Goal: Task Accomplishment & Management: Manage account settings

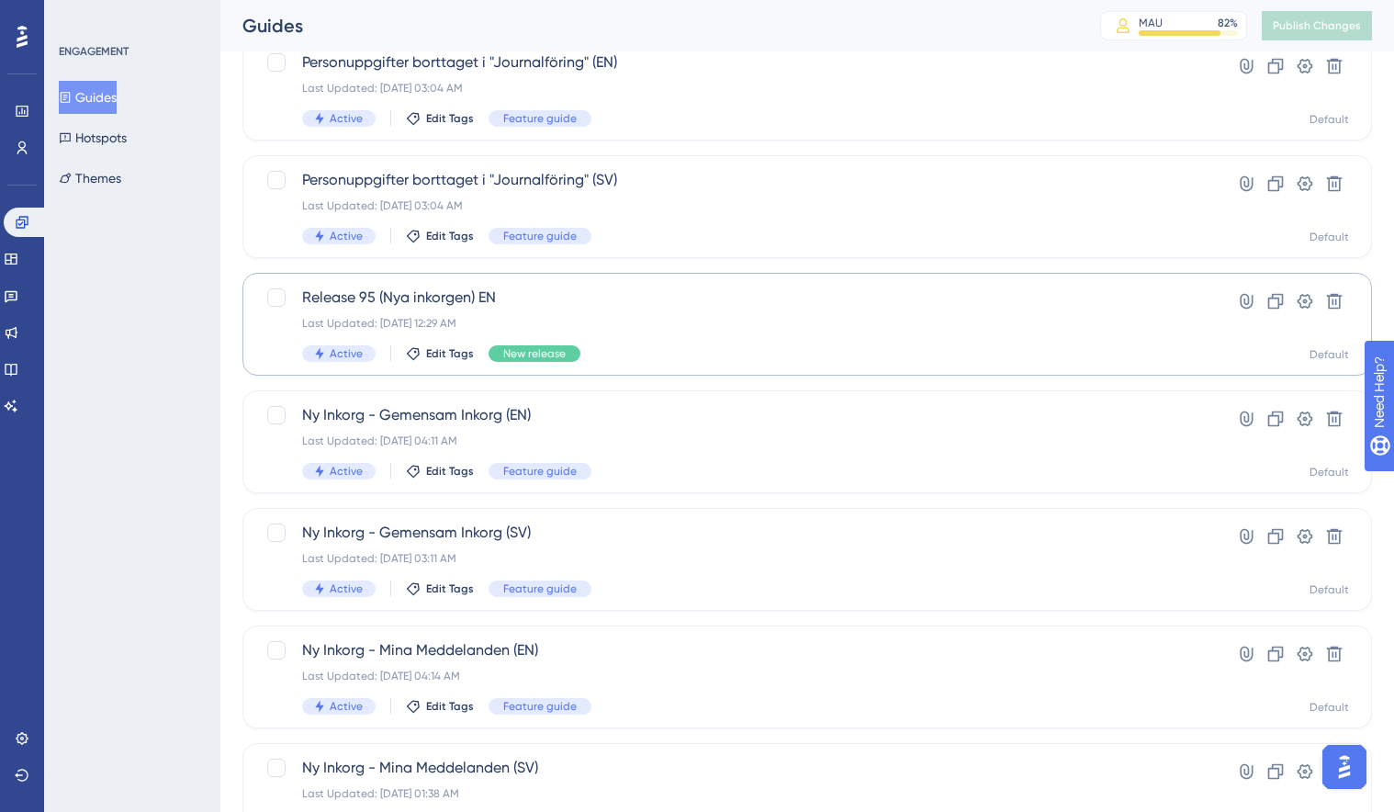
scroll to position [137, 0]
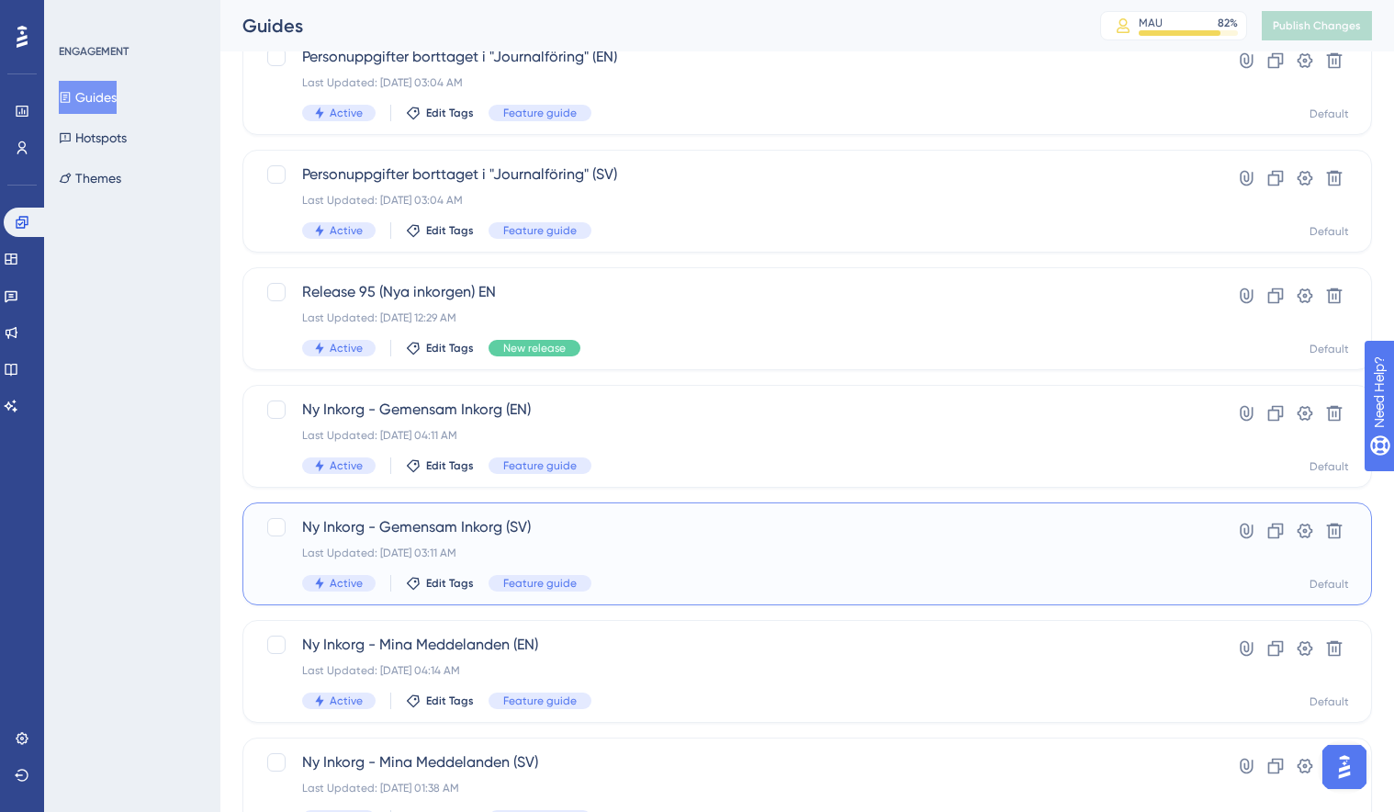
click at [603, 539] on div "Ny Inkorg - Gemensam Inkorg ([GEOGRAPHIC_DATA]) Last Updated: [DATE] 03:11 AM A…" at bounding box center [734, 553] width 864 height 75
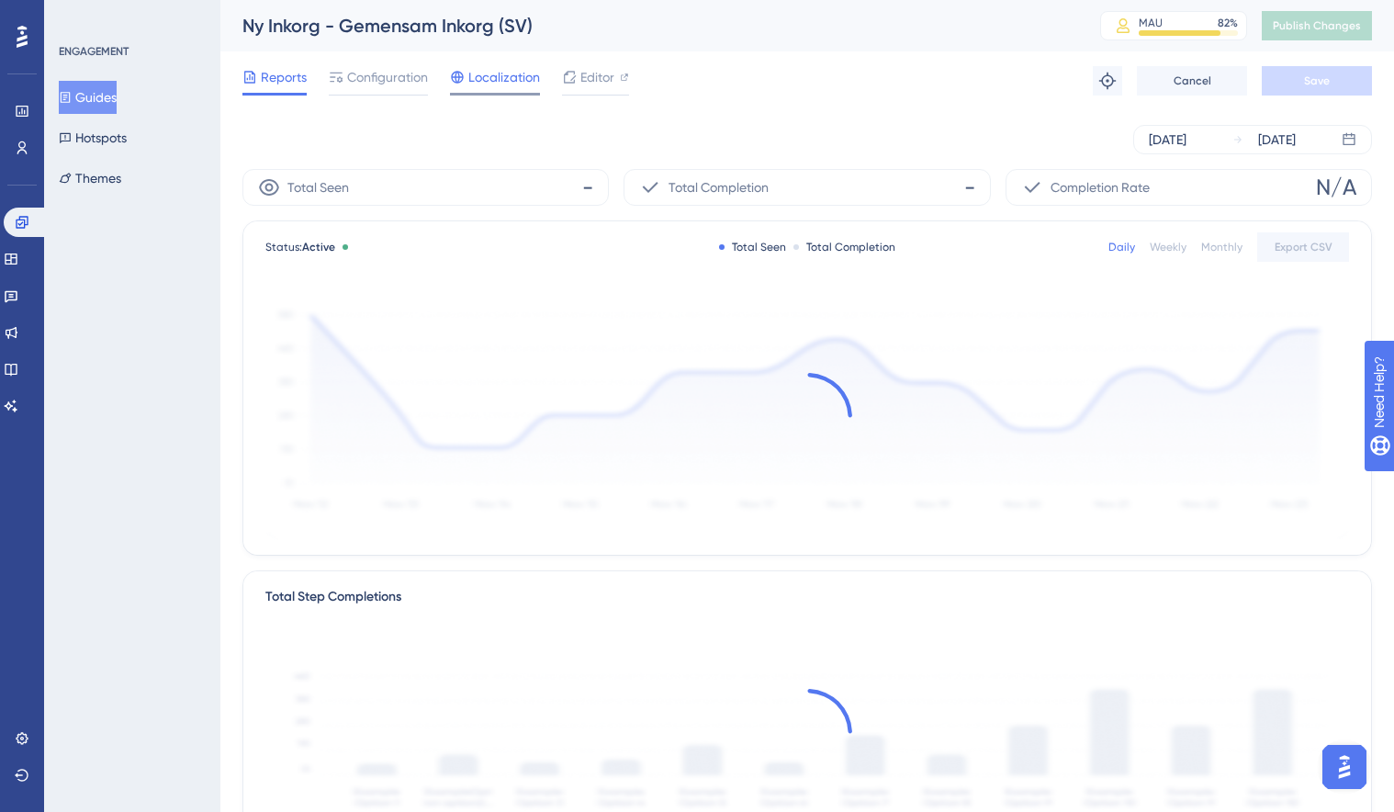
click at [498, 82] on span "Localization" at bounding box center [505, 77] width 72 height 22
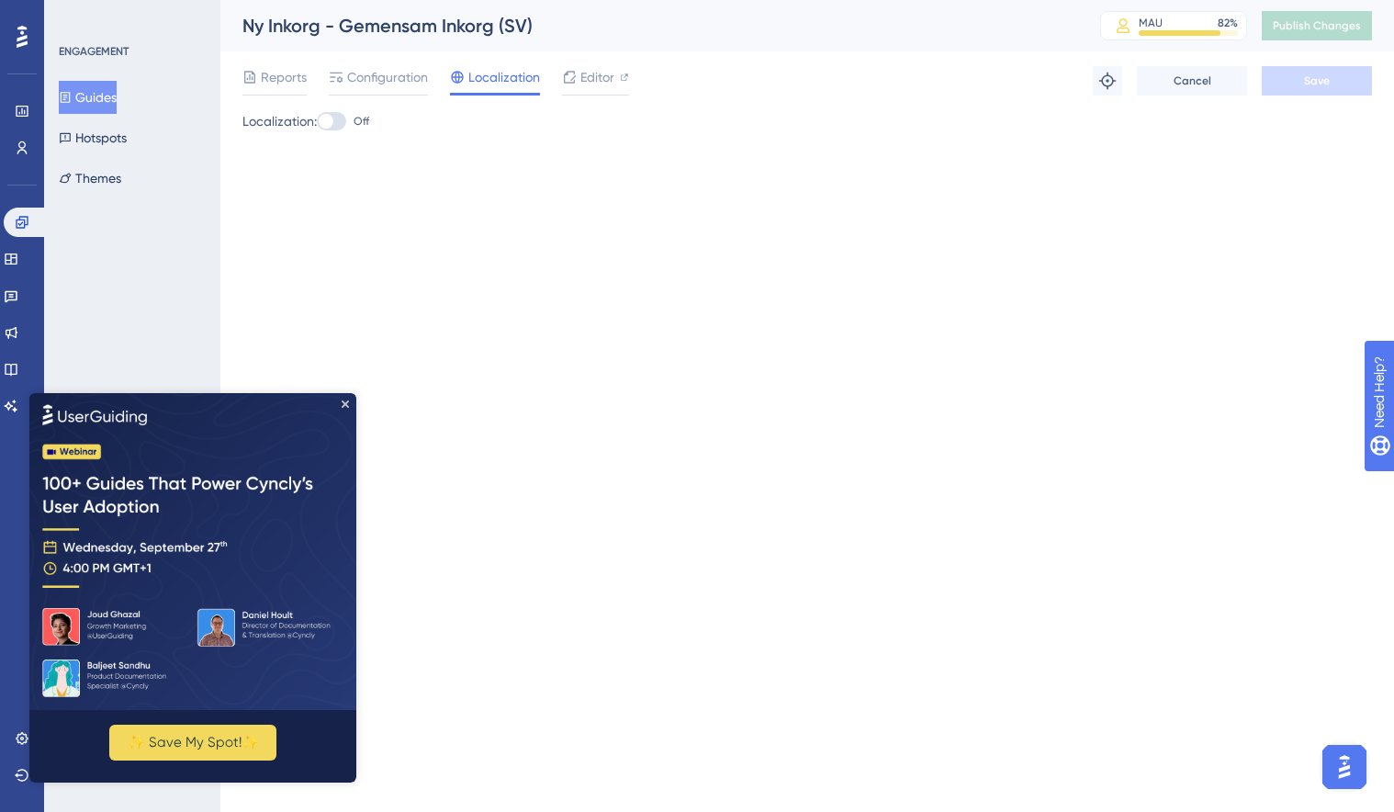
click at [329, 406] on img at bounding box center [192, 550] width 327 height 317
click at [369, 76] on span "Configuration" at bounding box center [387, 77] width 81 height 22
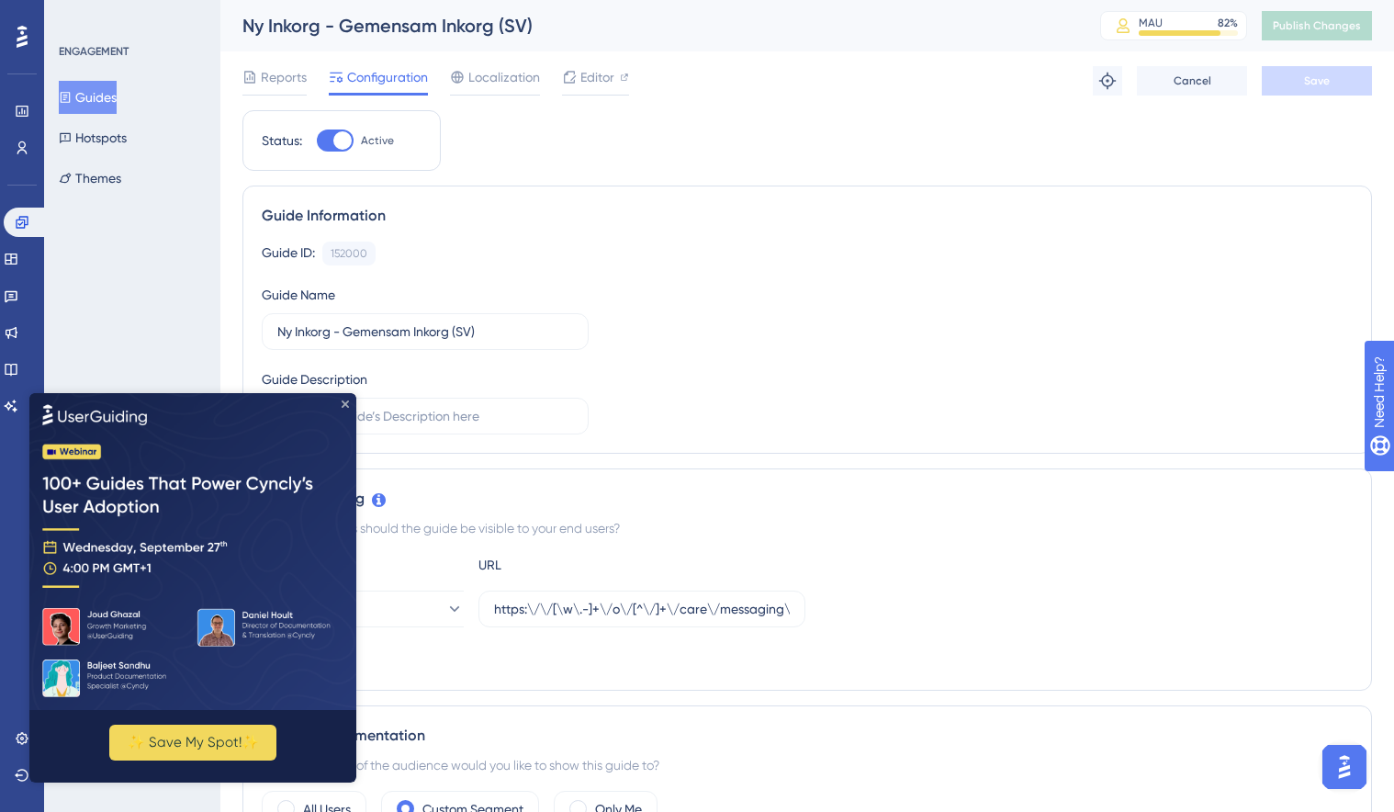
click at [346, 406] on icon "Close Preview" at bounding box center [345, 403] width 7 height 7
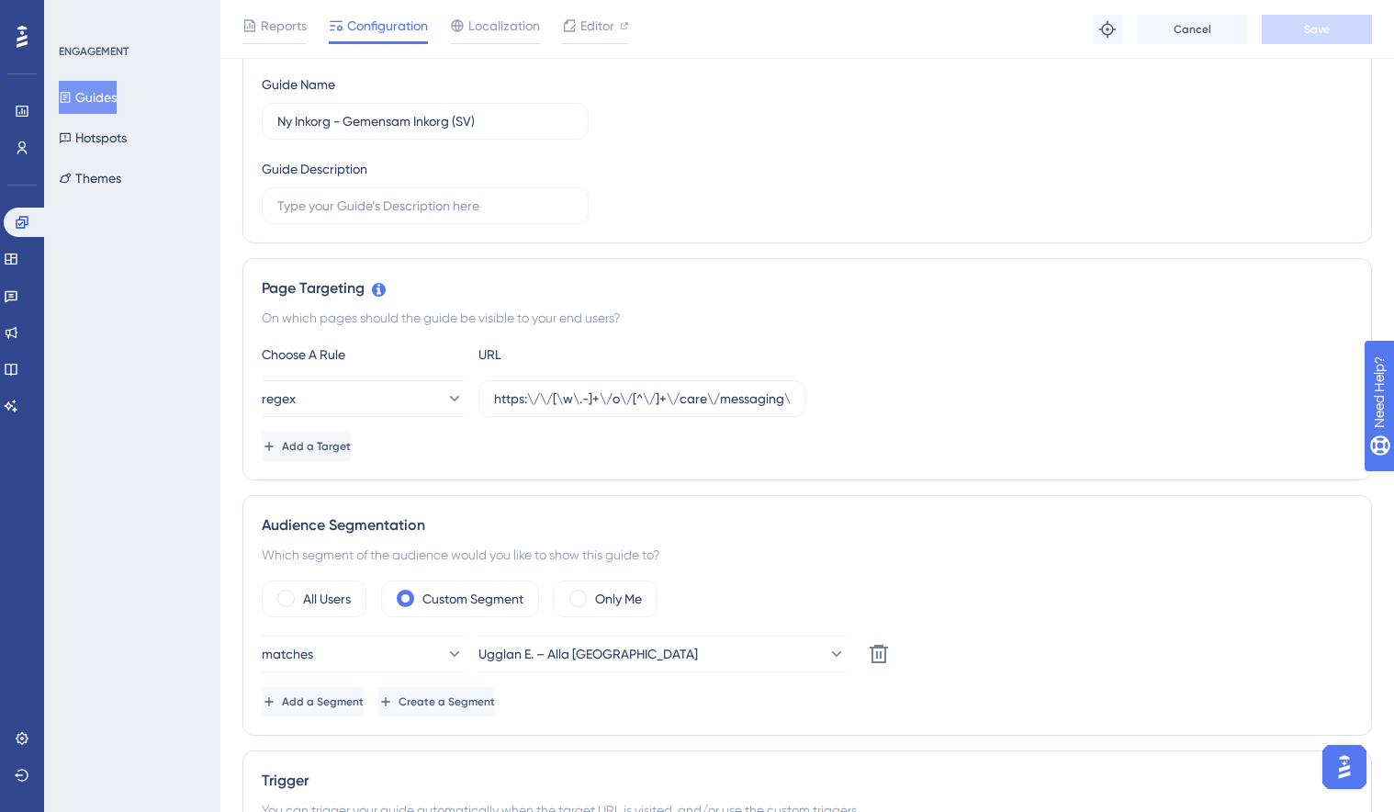
scroll to position [239, 0]
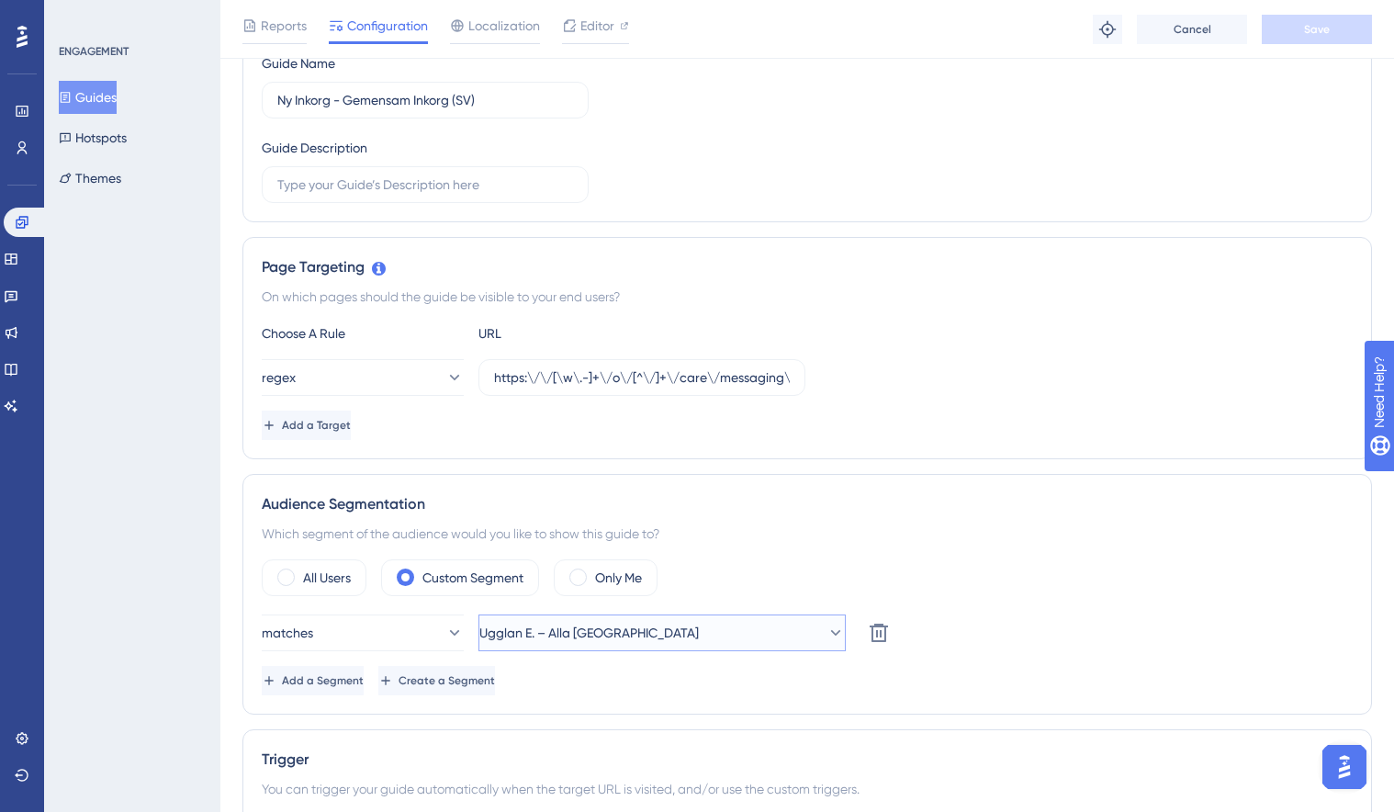
click at [669, 643] on button "Ugglan E. – Alla Sverige" at bounding box center [662, 633] width 367 height 37
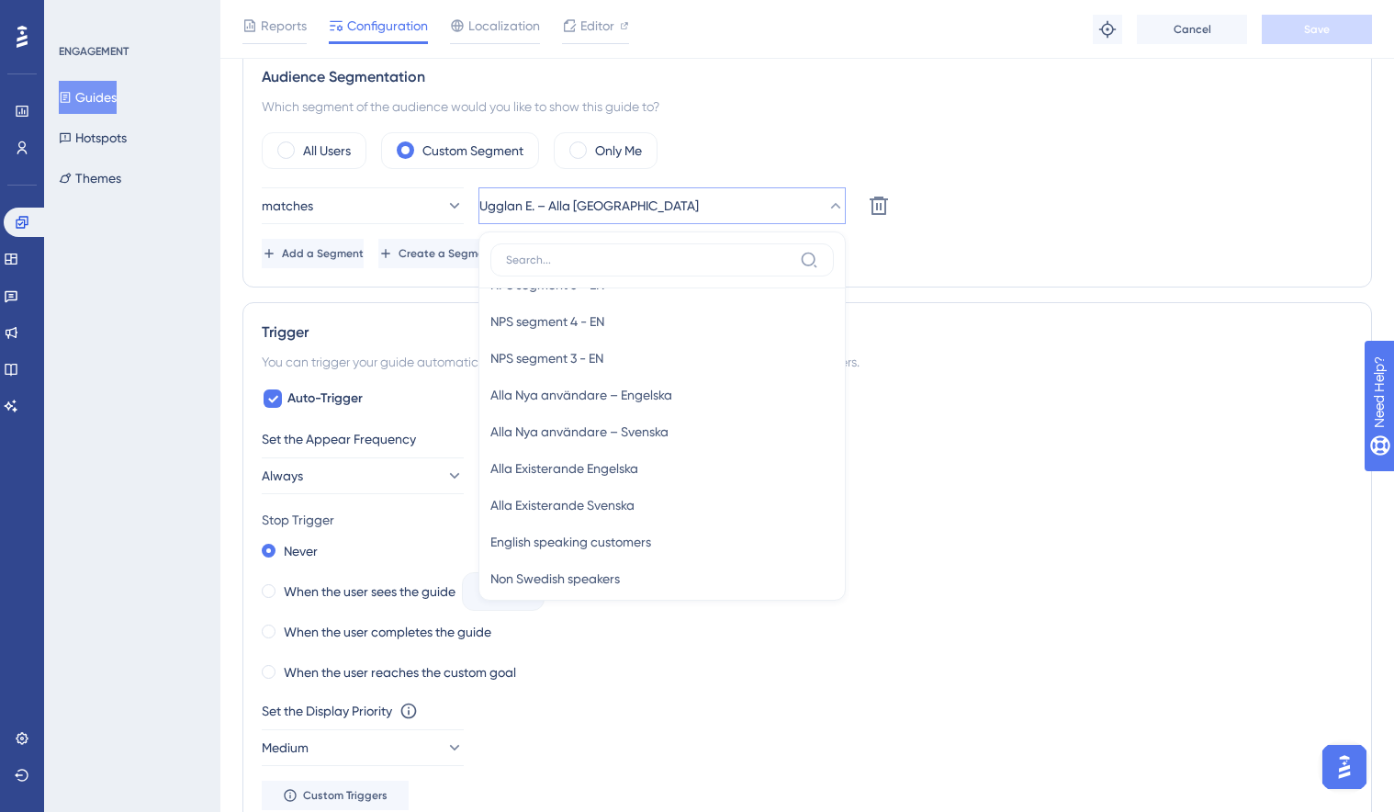
scroll to position [826, 0]
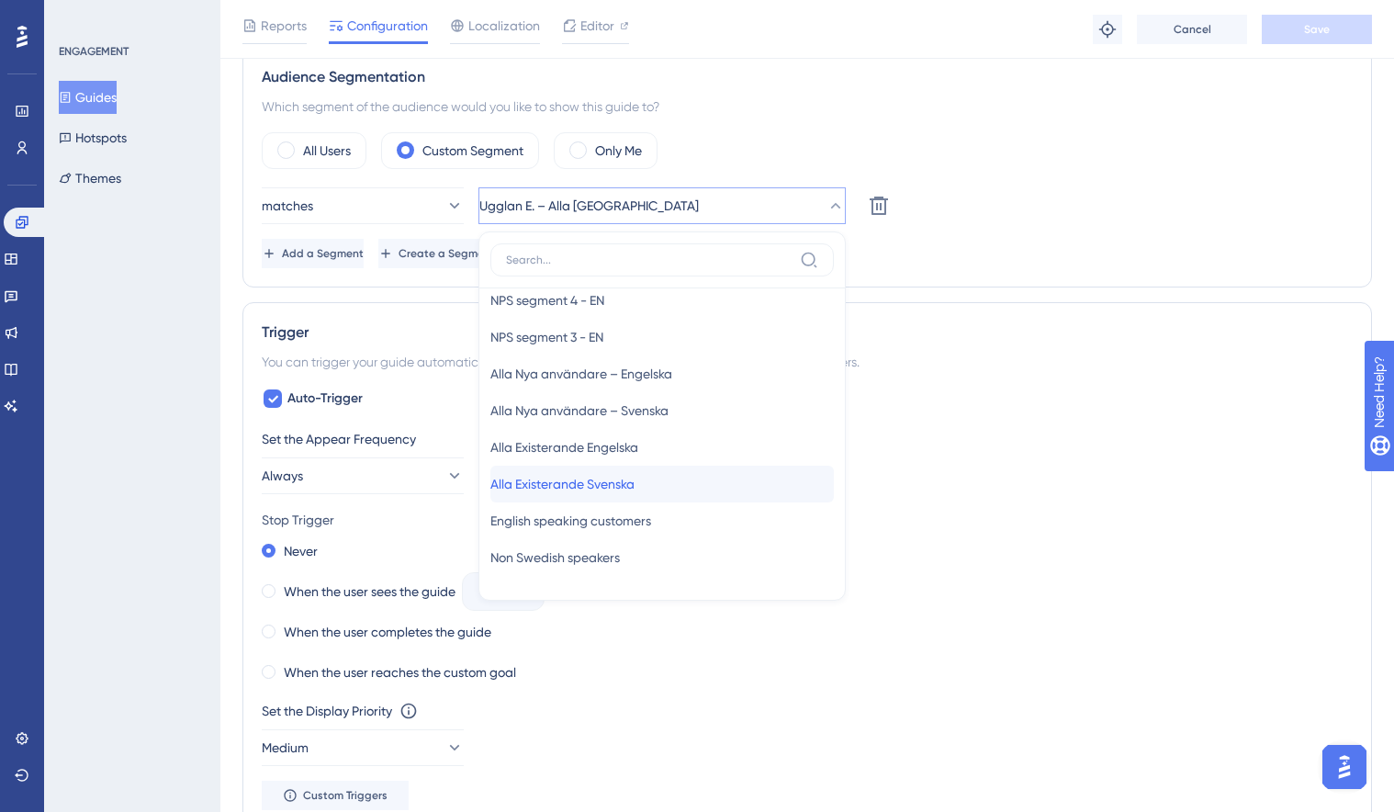
click at [629, 488] on span "Alla Existerande Svenska" at bounding box center [563, 484] width 144 height 22
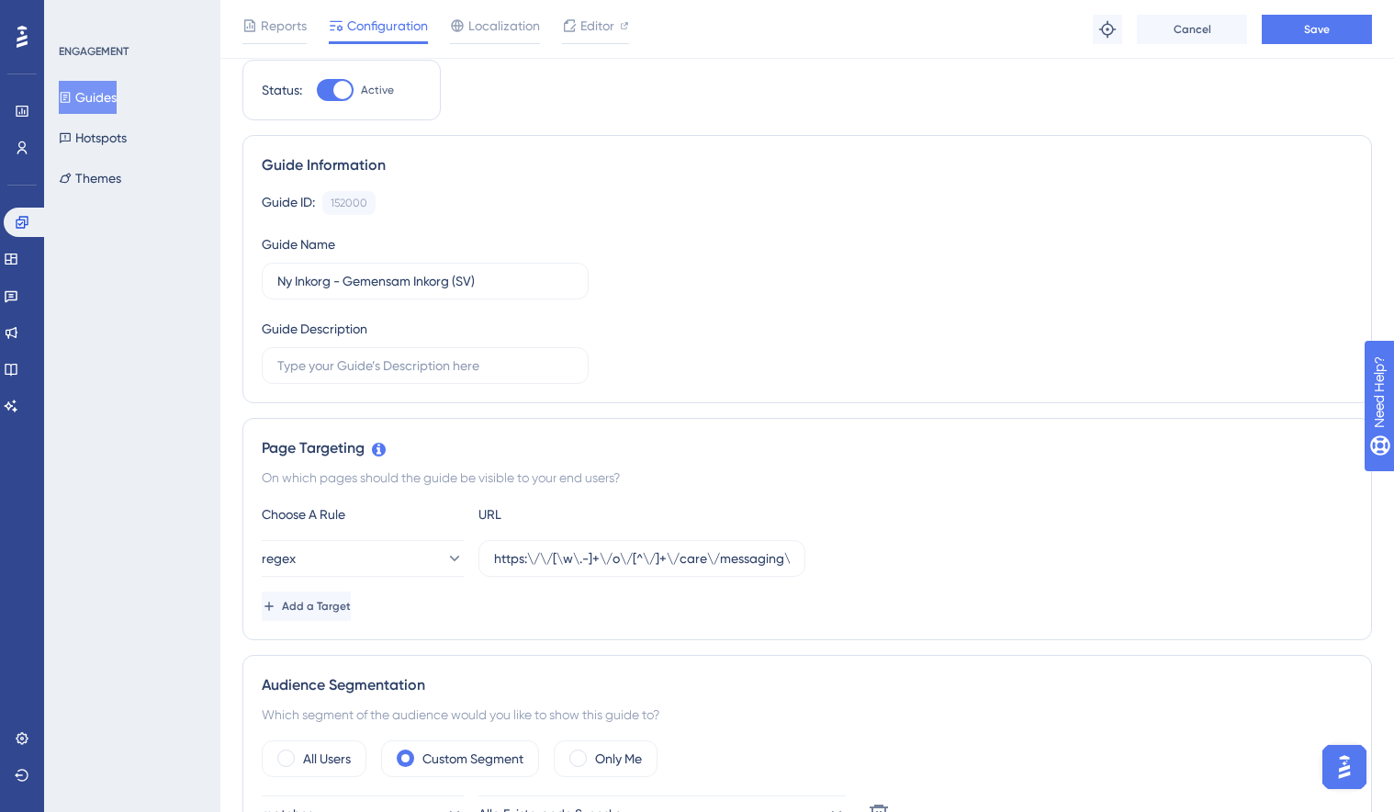
scroll to position [0, 0]
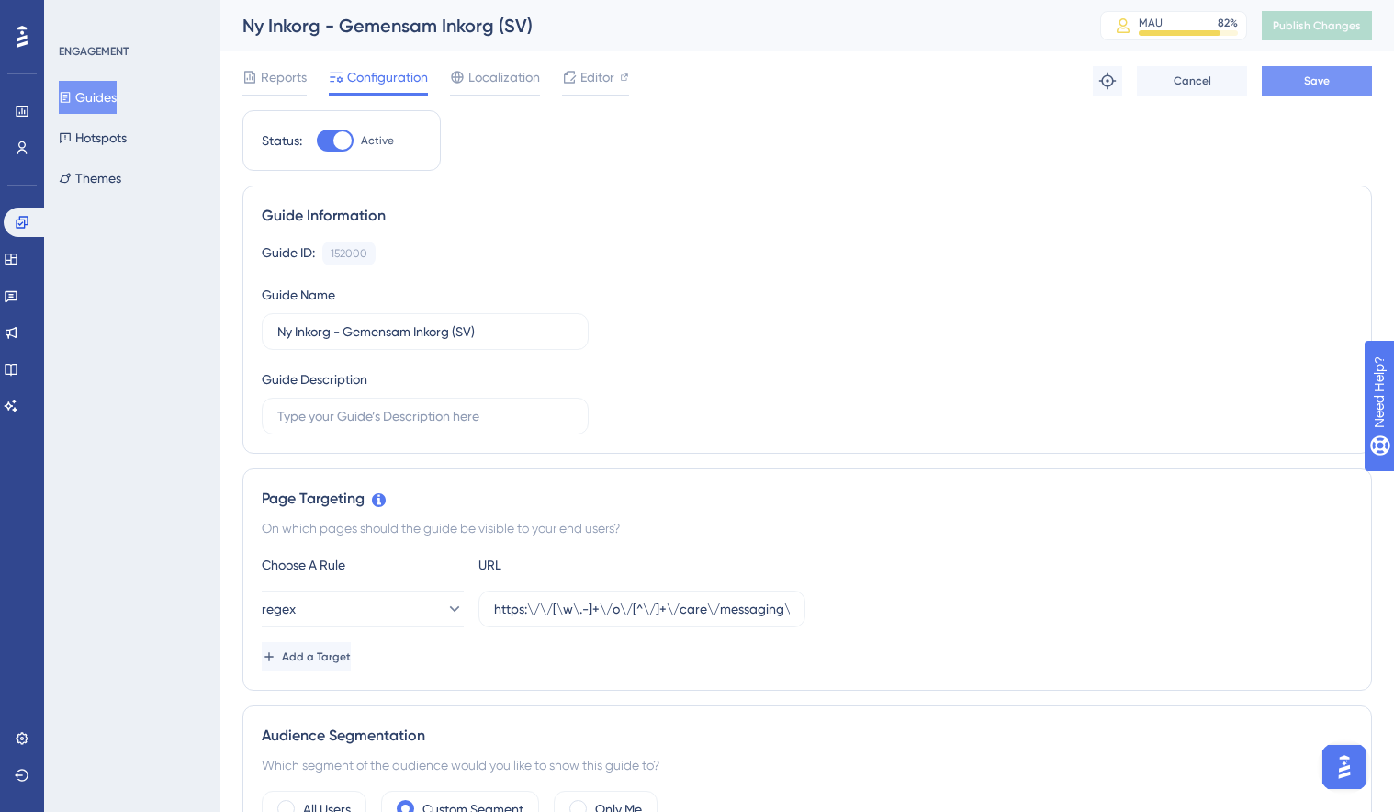
click at [1339, 90] on button "Save" at bounding box center [1317, 80] width 110 height 29
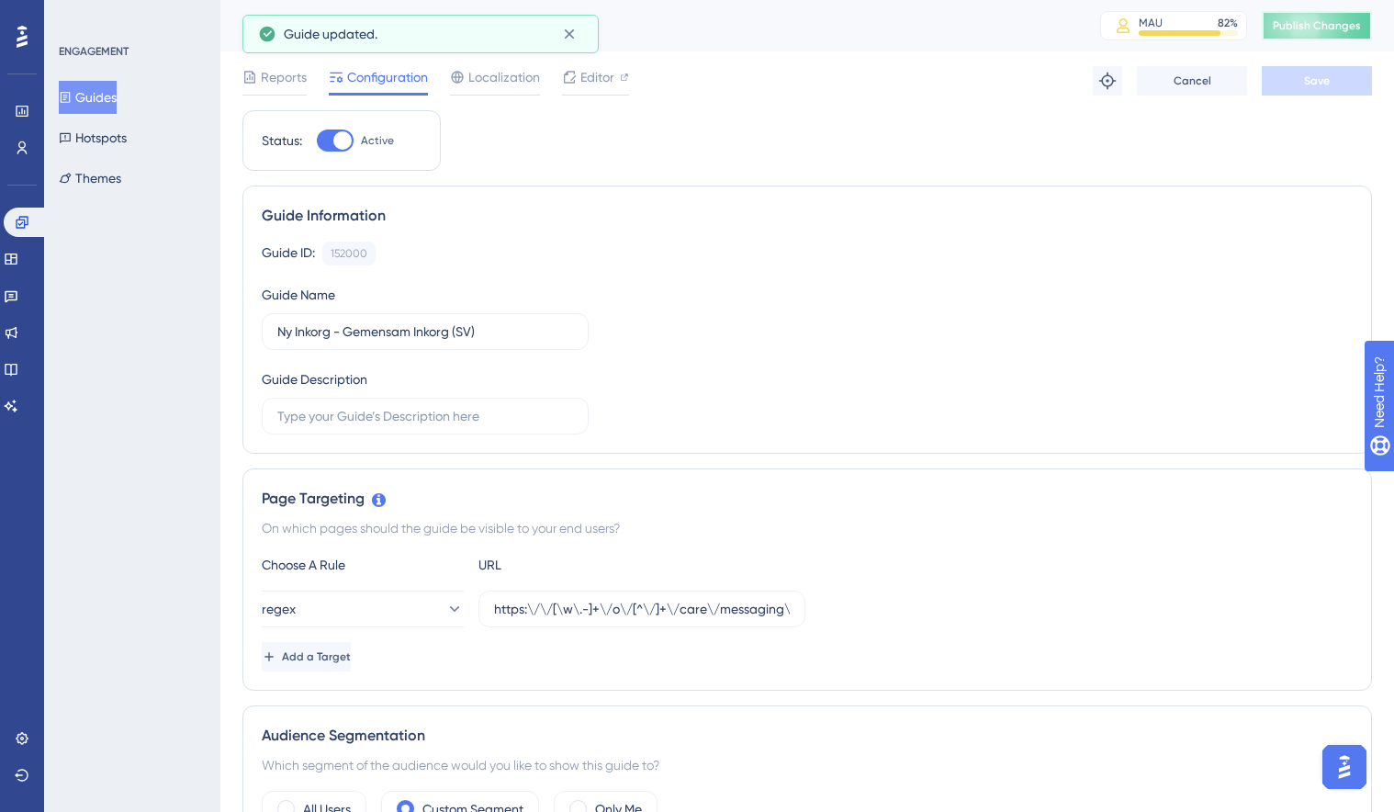
click at [1310, 25] on span "Publish Changes" at bounding box center [1317, 25] width 88 height 15
click at [16, 225] on icon at bounding box center [22, 222] width 12 height 12
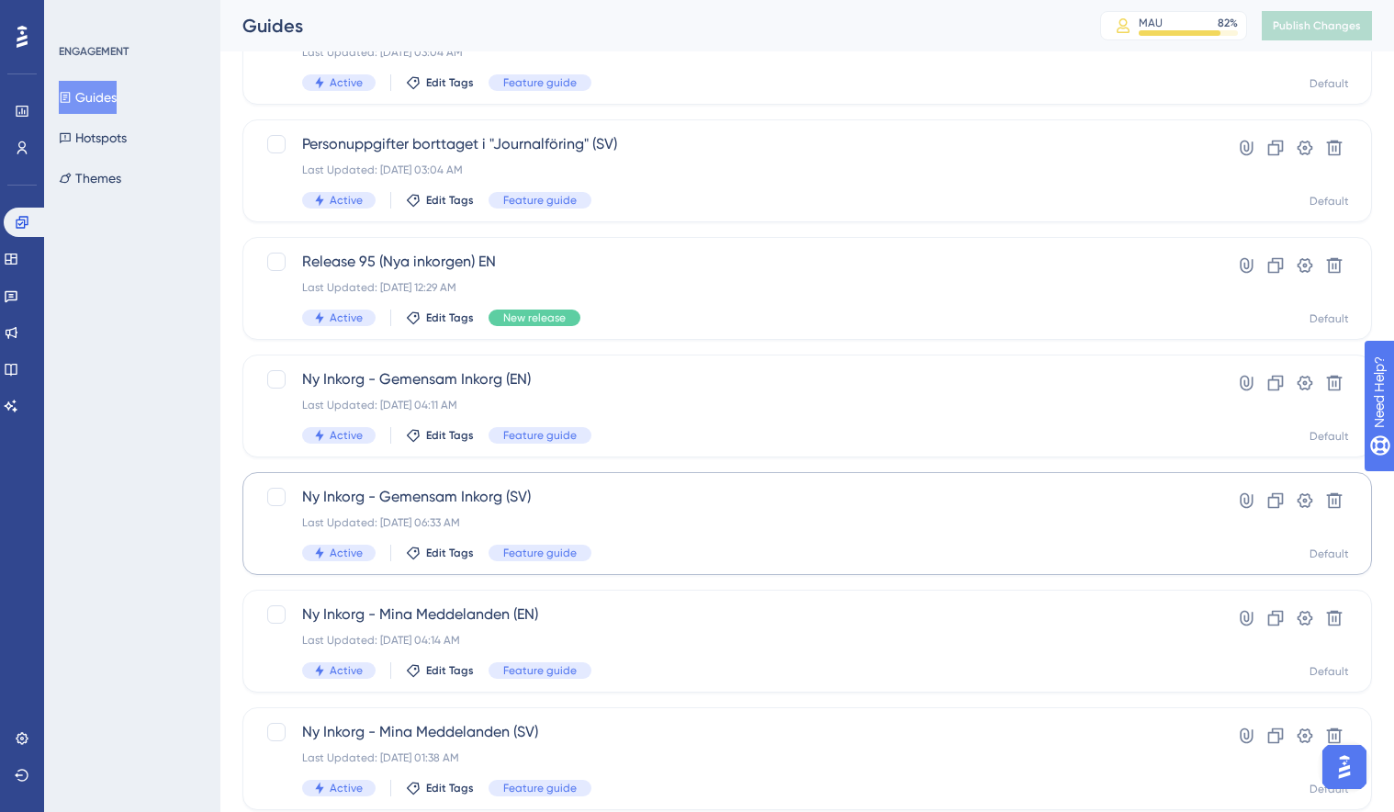
scroll to position [187, 0]
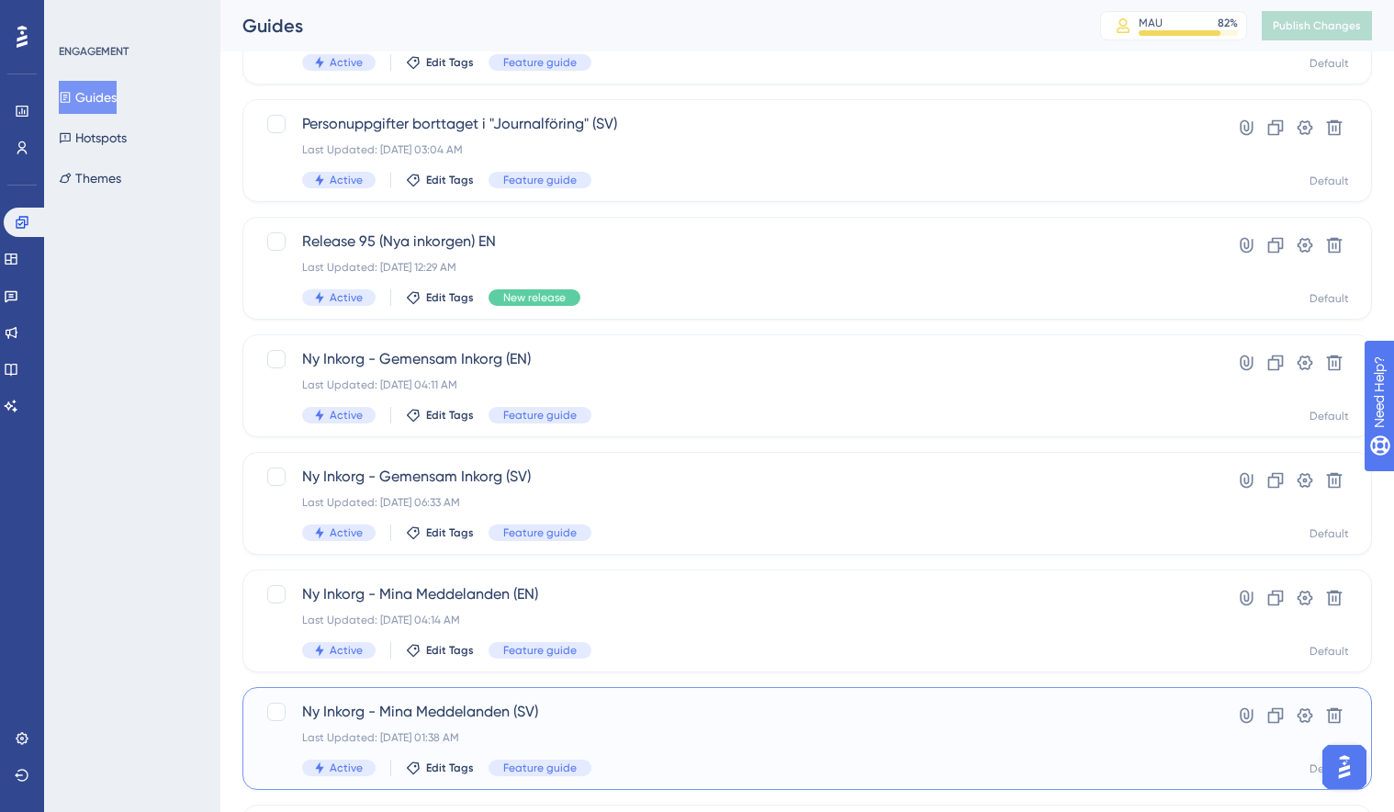
click at [616, 704] on span "Ny Inkorg - Mina Meddelanden (SV)" at bounding box center [734, 712] width 864 height 22
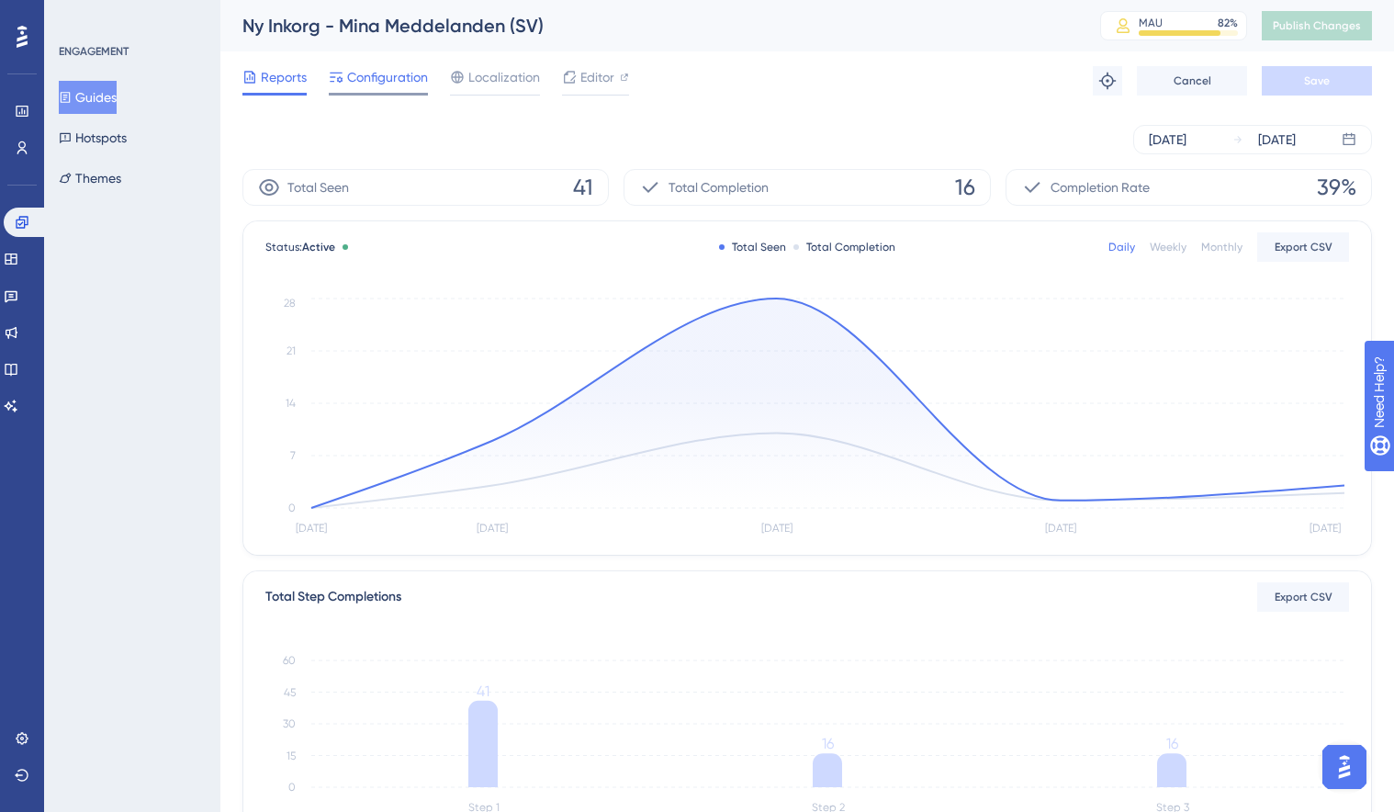
click at [397, 82] on span "Configuration" at bounding box center [387, 77] width 81 height 22
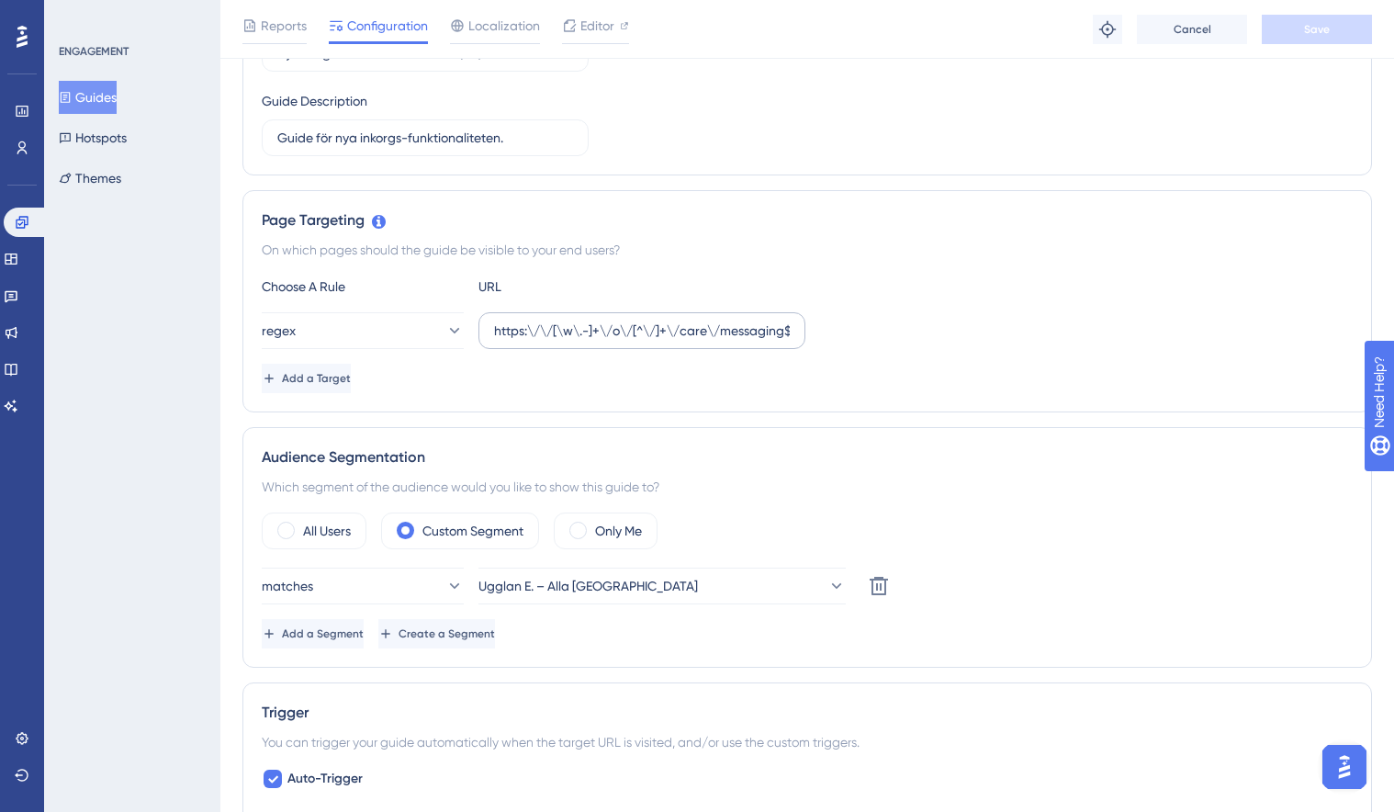
scroll to position [291, 0]
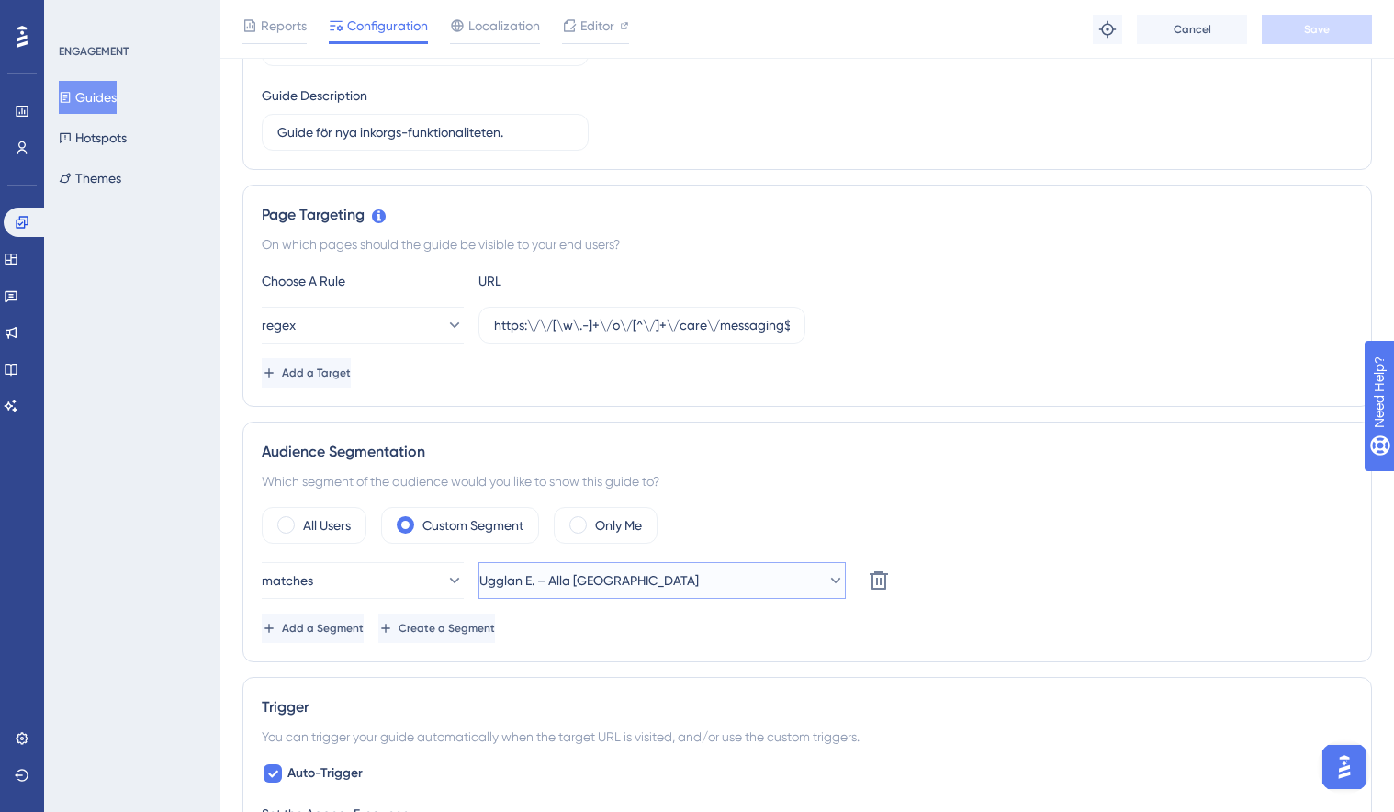
click at [754, 582] on button "Ugglan E. – Alla Sverige" at bounding box center [662, 580] width 367 height 37
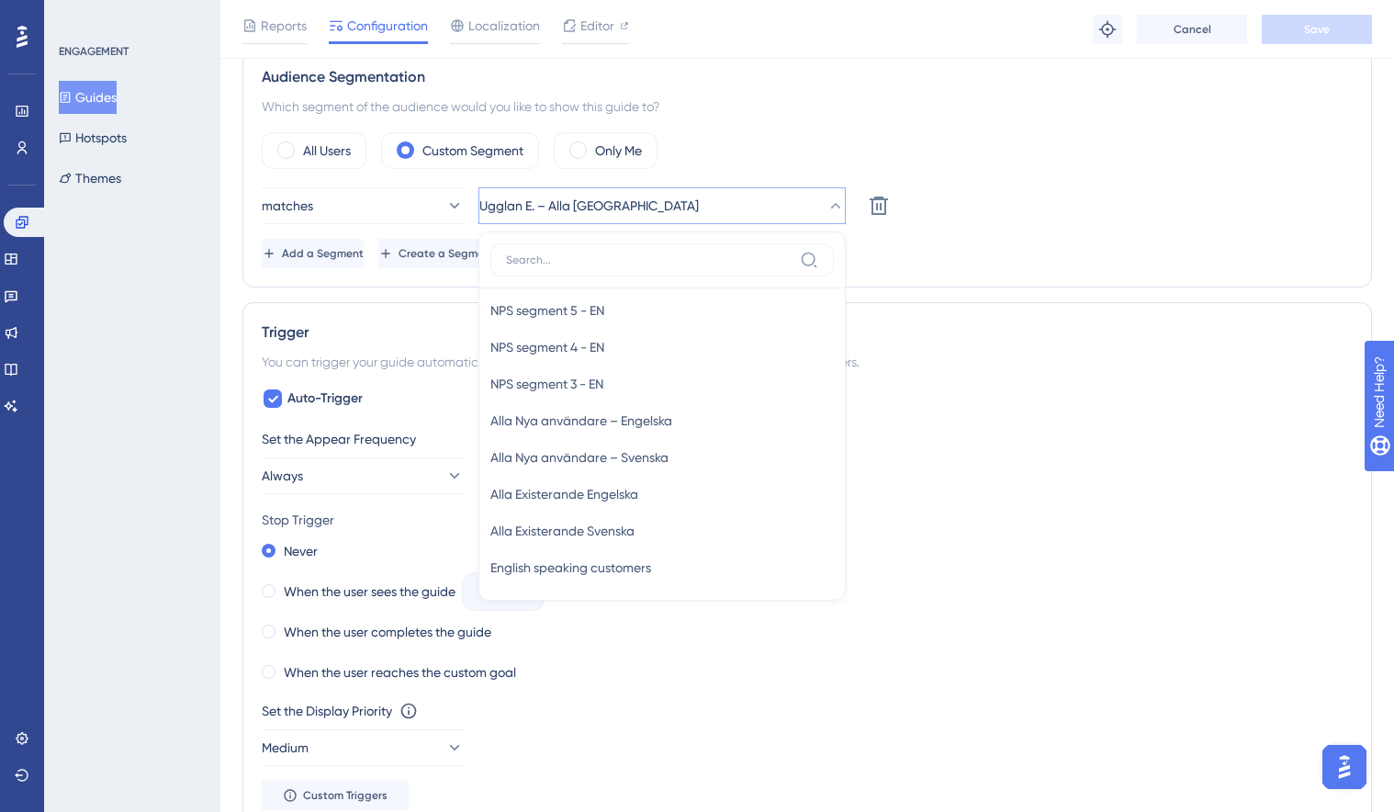
scroll to position [790, 0]
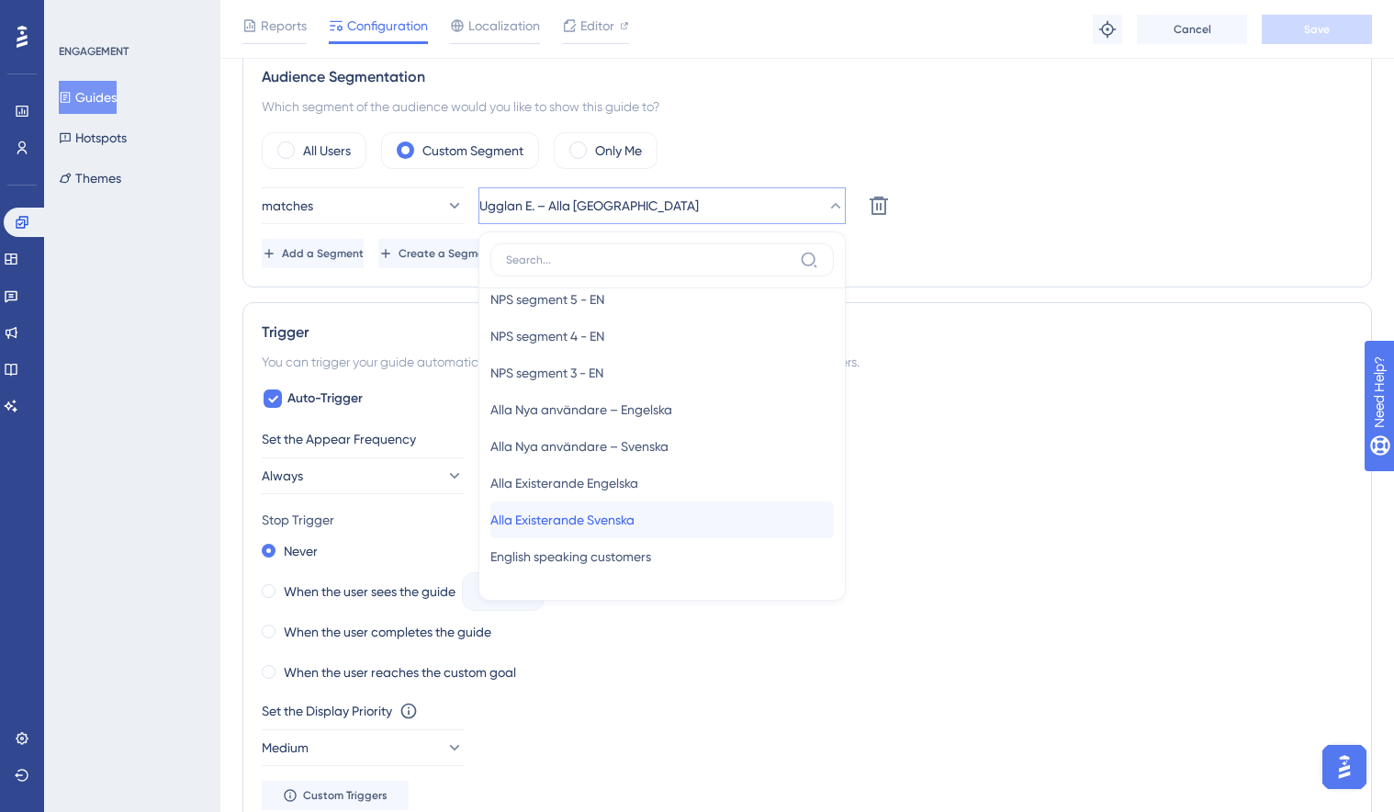
click at [726, 510] on div "Alla Existerande Svenska Alla Existerande Svenska" at bounding box center [663, 520] width 344 height 37
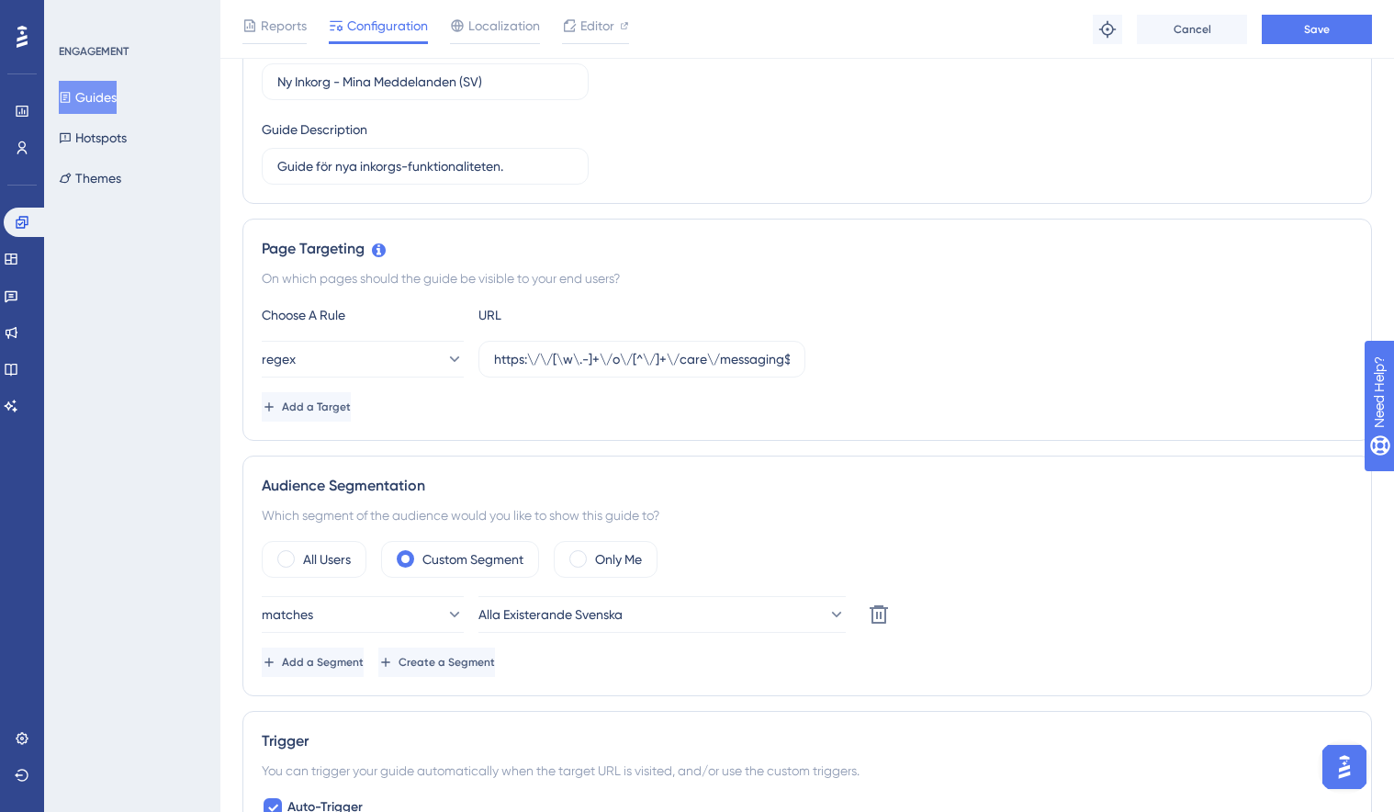
scroll to position [159, 0]
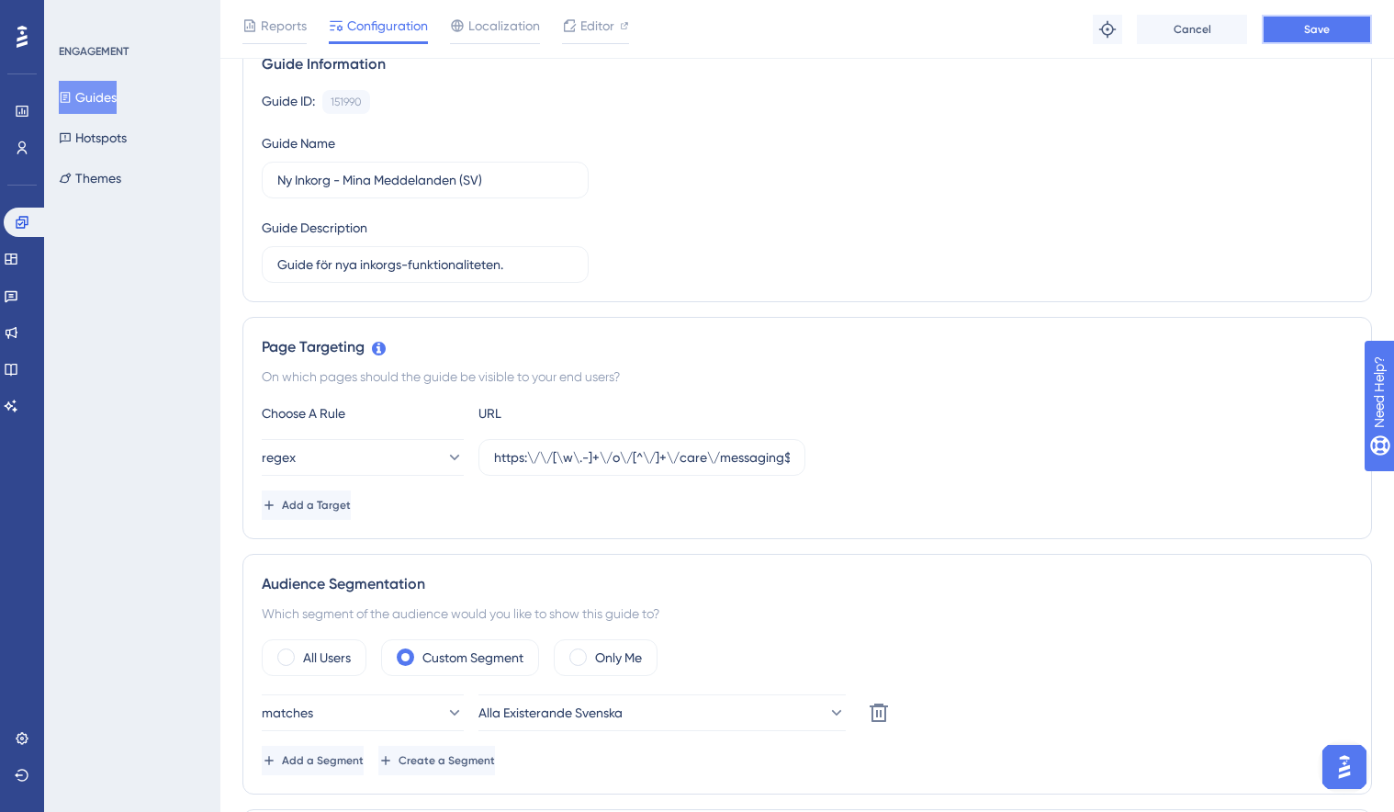
click at [1283, 40] on button "Save" at bounding box center [1317, 29] width 110 height 29
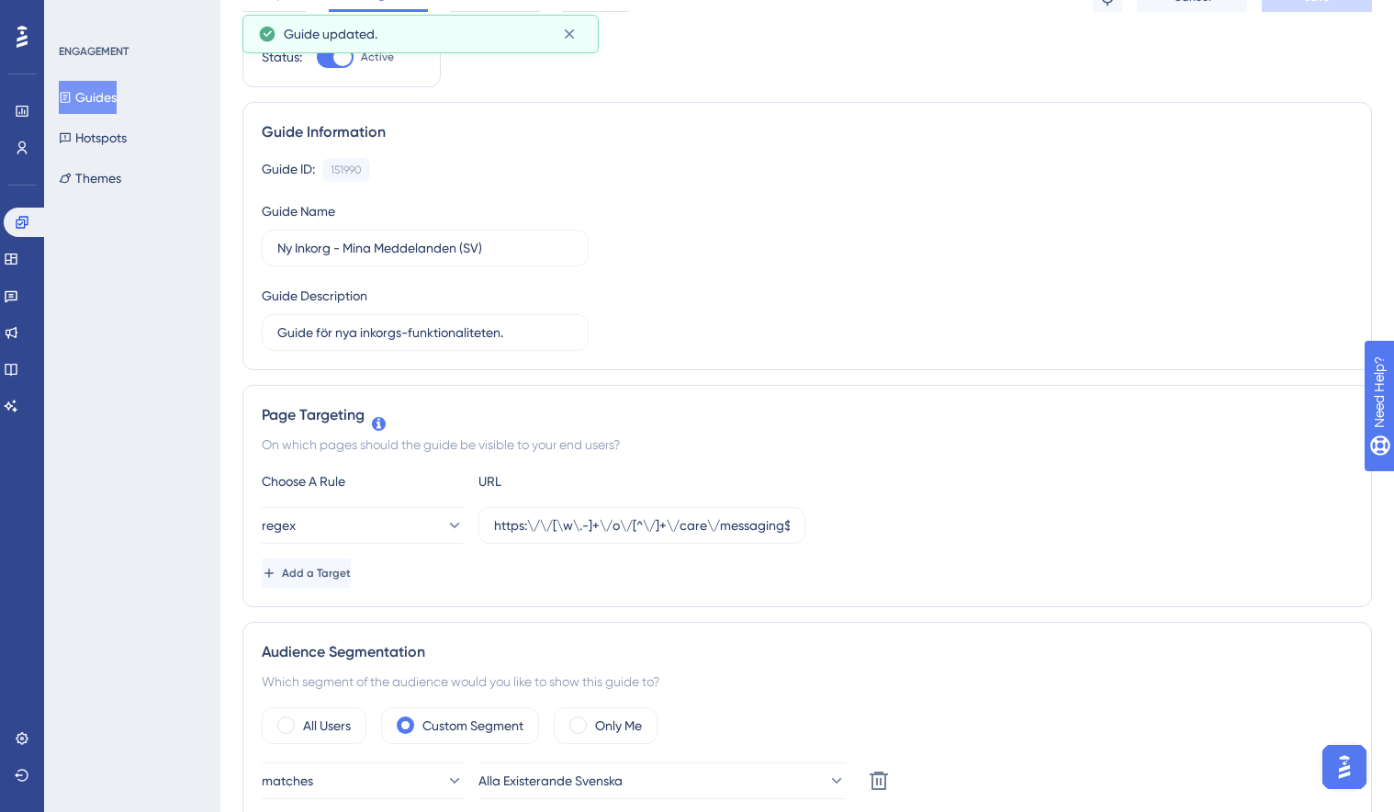
scroll to position [0, 0]
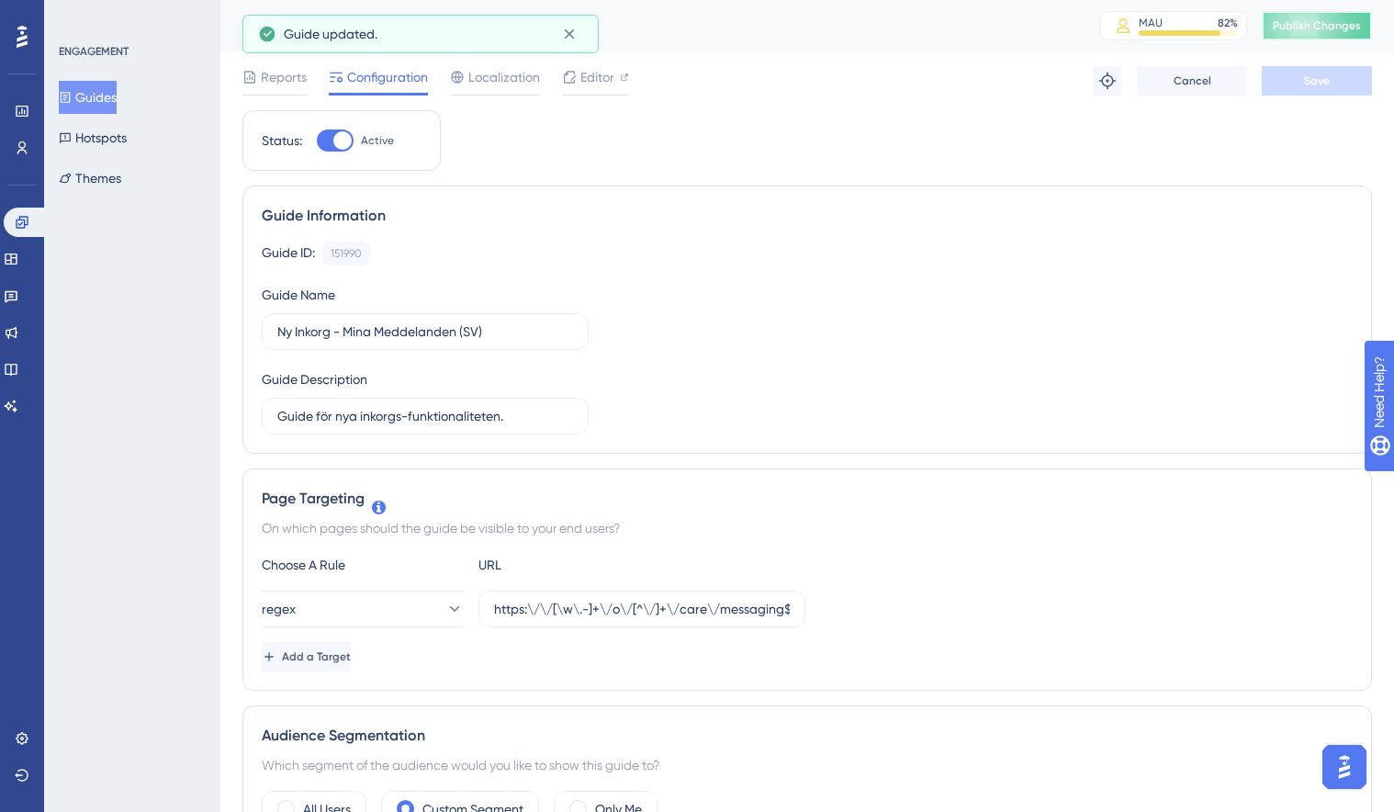
click at [1346, 23] on span "Publish Changes" at bounding box center [1317, 25] width 88 height 15
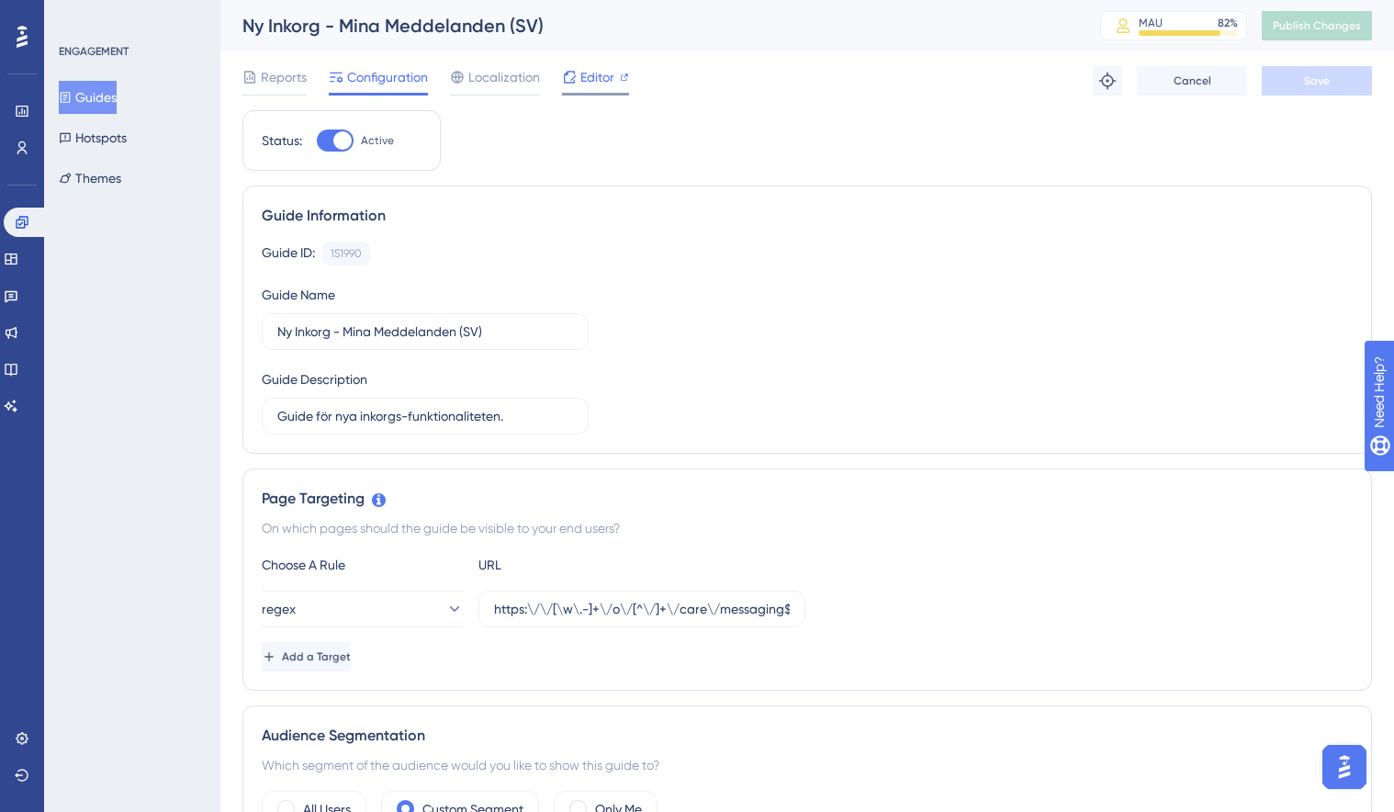
click at [597, 70] on span "Editor" at bounding box center [598, 77] width 34 height 22
click at [1304, 23] on span "Publish Changes" at bounding box center [1317, 25] width 88 height 15
